Goal: Task Accomplishment & Management: Manage account settings

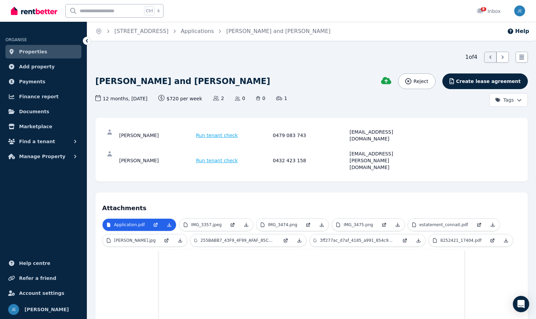
click at [44, 51] on link "Properties" at bounding box center [43, 52] width 76 height 14
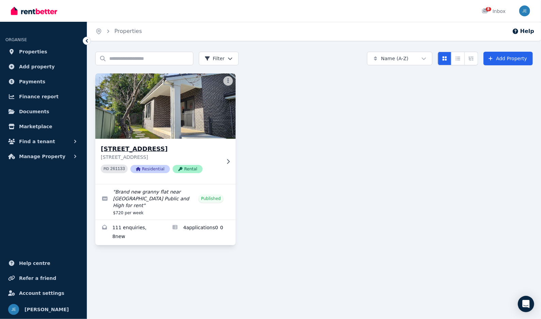
click at [198, 145] on h3 "[STREET_ADDRESS]" at bounding box center [161, 149] width 120 height 10
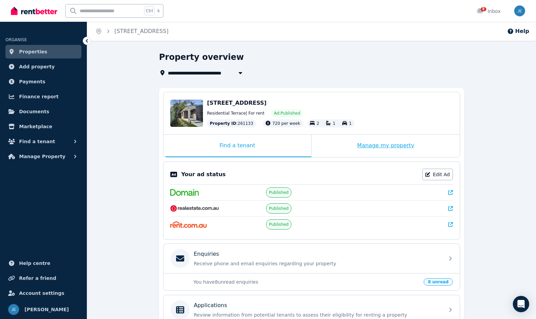
click at [374, 143] on div "Manage my property" at bounding box center [385, 146] width 148 height 22
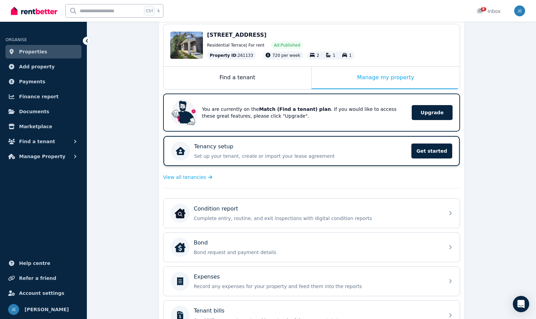
scroll to position [34, 0]
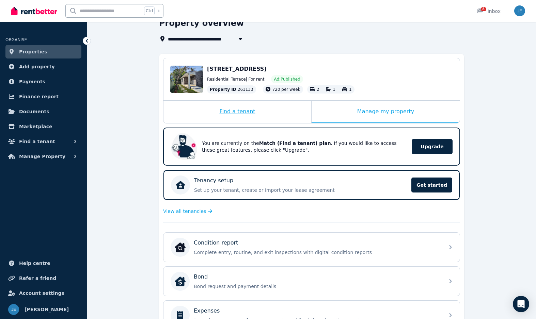
click at [234, 113] on div "Find a tenant" at bounding box center [237, 112] width 148 height 22
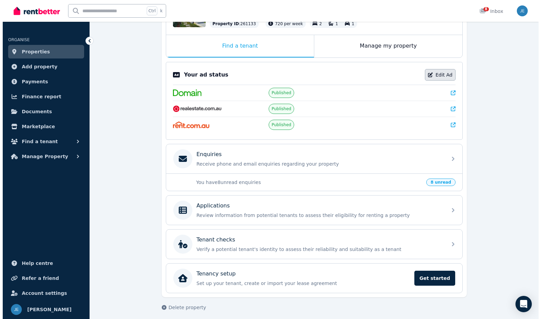
scroll to position [0, 0]
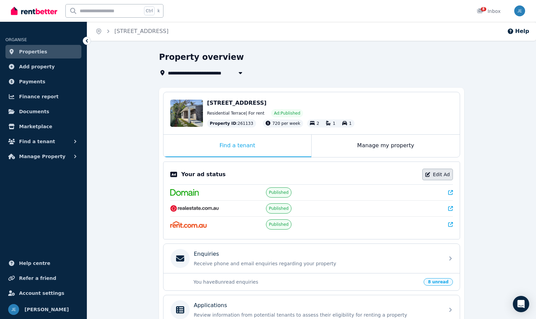
click at [435, 169] on link "Edit Ad" at bounding box center [437, 175] width 31 height 12
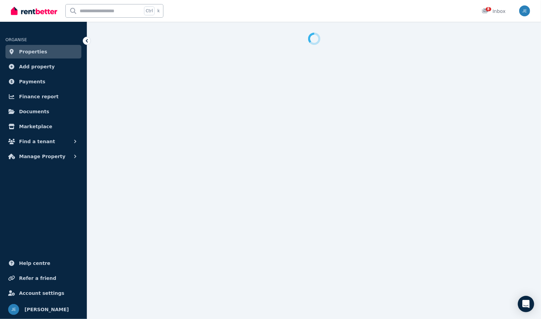
select select "**********"
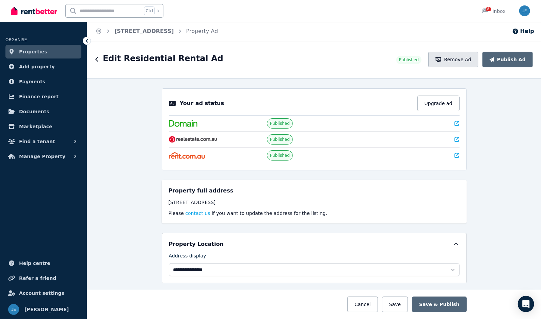
click at [452, 57] on button "Remove Ad" at bounding box center [453, 60] width 50 height 16
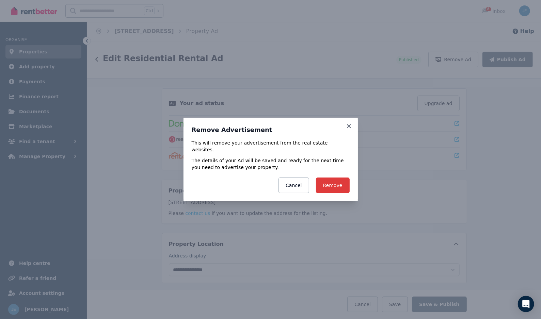
click at [333, 180] on button "Remove" at bounding box center [333, 186] width 34 height 16
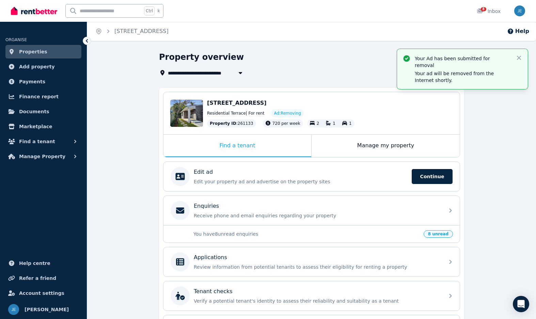
click at [36, 55] on span "Properties" at bounding box center [33, 52] width 28 height 8
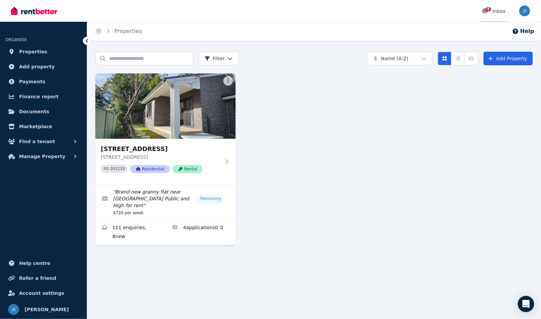
click at [483, 15] on link "8 Inbox" at bounding box center [493, 11] width 27 height 22
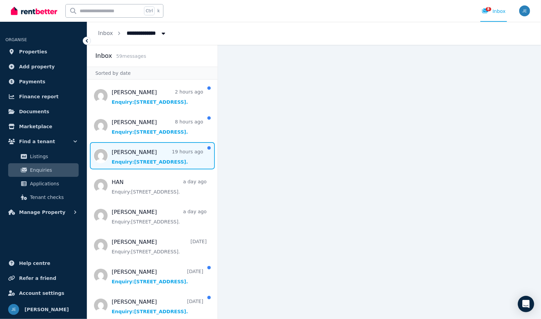
click at [150, 158] on span "Message list" at bounding box center [152, 155] width 130 height 27
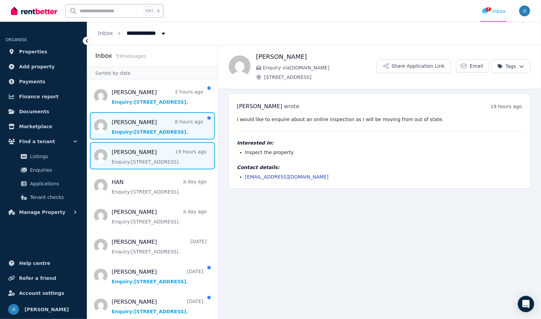
click at [150, 124] on span "Message list" at bounding box center [152, 125] width 130 height 27
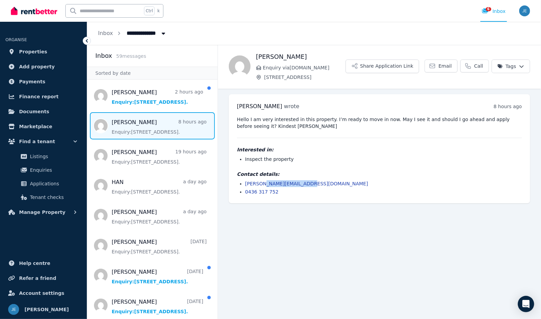
copy link "[DOMAIN_NAME]"
drag, startPoint x: 311, startPoint y: 183, endPoint x: 260, endPoint y: 185, distance: 51.1
click at [260, 185] on li "[PERSON_NAME][EMAIL_ADDRESS][DOMAIN_NAME]" at bounding box center [383, 183] width 277 height 7
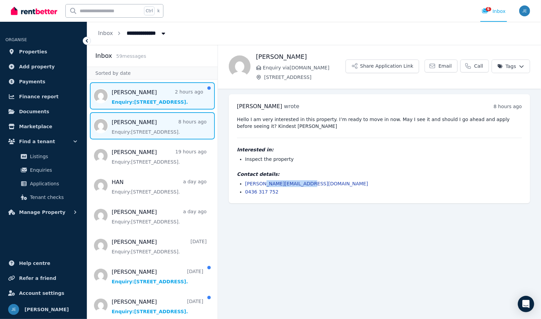
click at [151, 97] on span "Message list" at bounding box center [152, 95] width 130 height 27
